Goal: Task Accomplishment & Management: Manage account settings

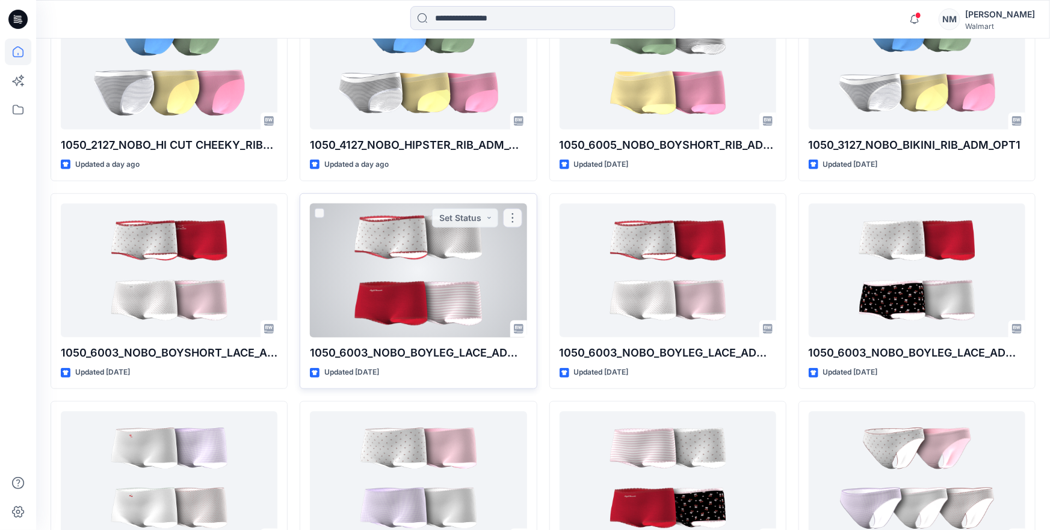
scroll to position [409, 0]
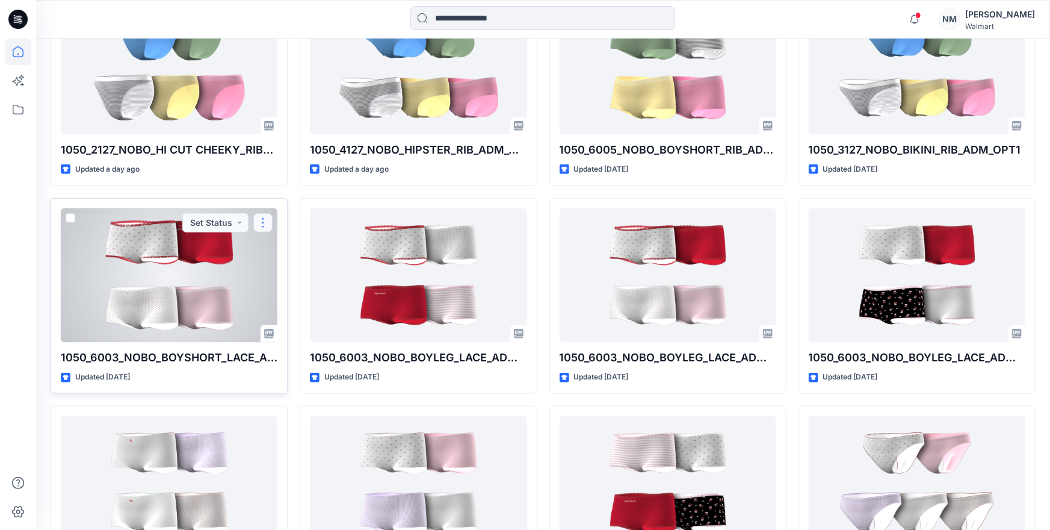
click at [265, 226] on button "button" at bounding box center [262, 222] width 19 height 19
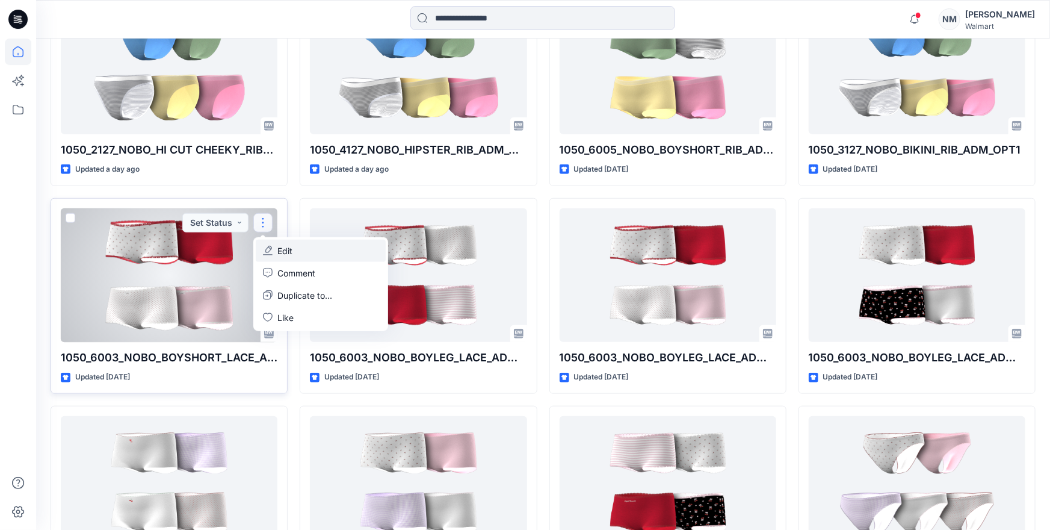
click at [282, 251] on p "Edit" at bounding box center [284, 250] width 15 height 13
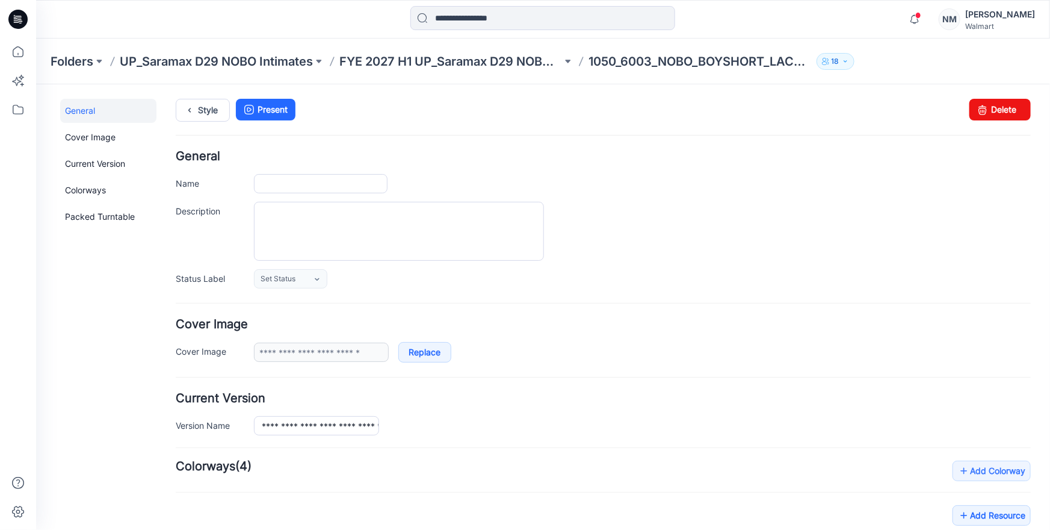
type input "**********"
click at [108, 143] on link "Cover Image" at bounding box center [108, 137] width 96 height 24
click at [103, 190] on link "Colorways" at bounding box center [108, 190] width 96 height 24
